Goal: Transaction & Acquisition: Book appointment/travel/reservation

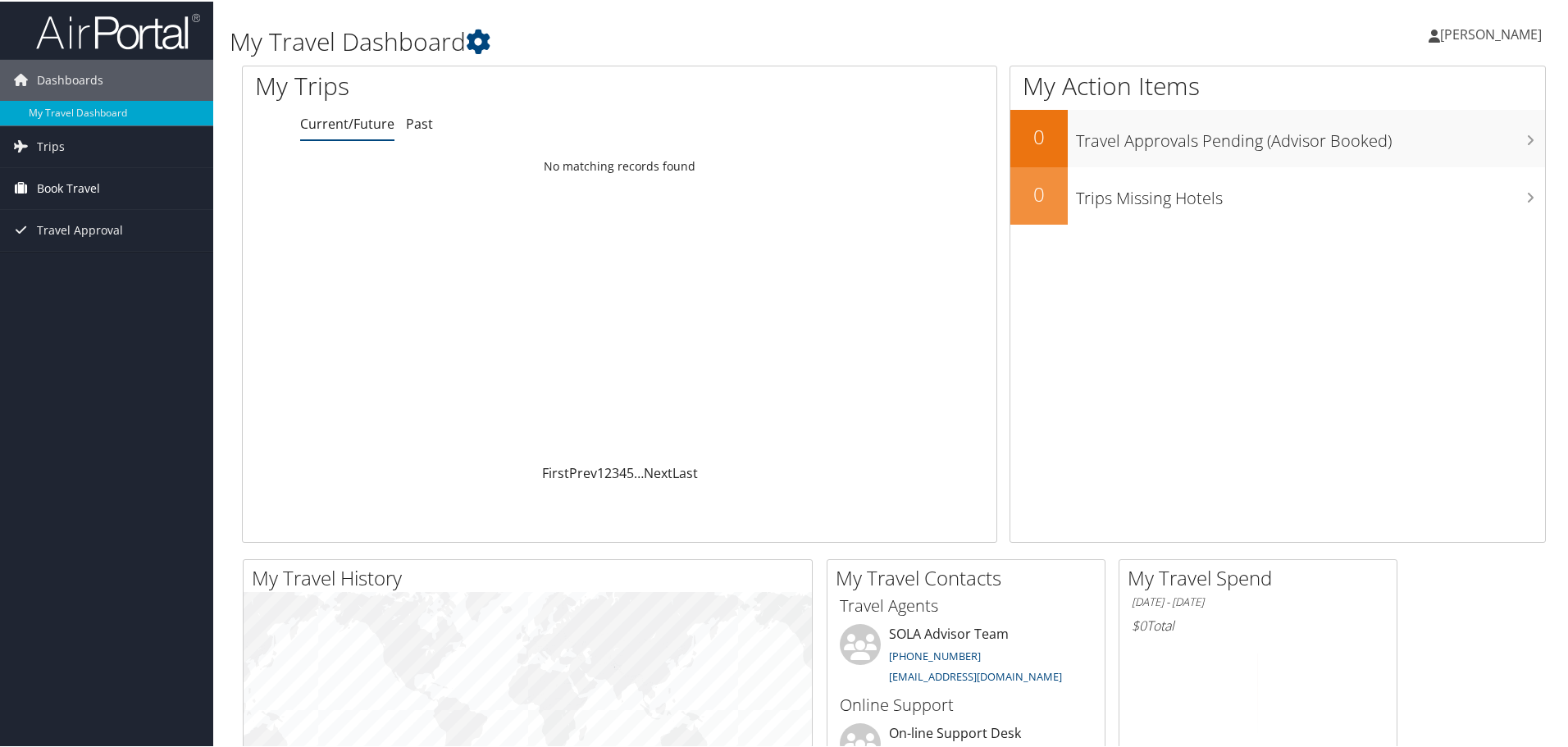
click at [80, 190] on span "Book Travel" at bounding box center [68, 187] width 63 height 41
click at [105, 251] on link "Book/Manage Online Trips" at bounding box center [107, 244] width 213 height 25
